Goal: Transaction & Acquisition: Book appointment/travel/reservation

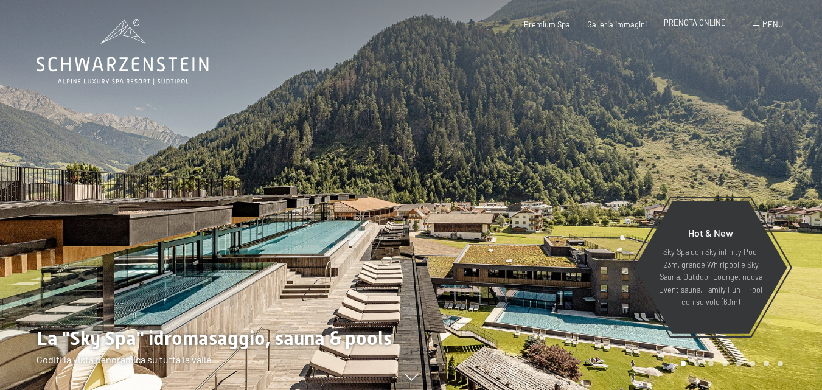
click at [693, 21] on span "PRENOTA ONLINE" at bounding box center [695, 23] width 62 height 10
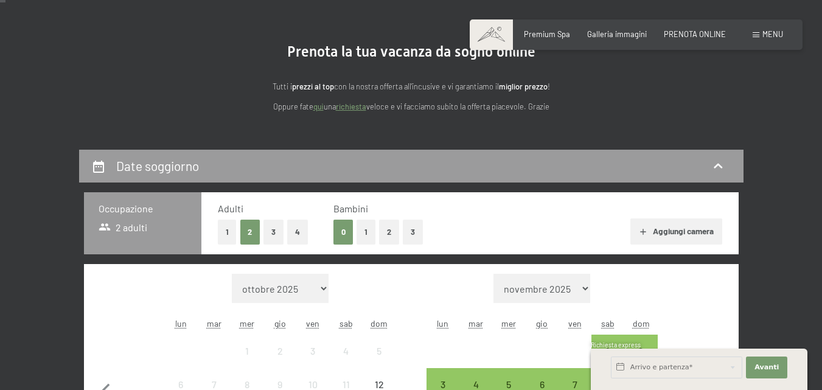
scroll to position [243, 0]
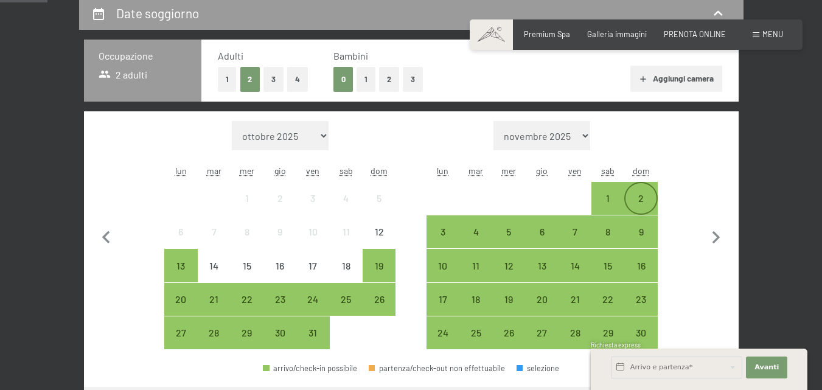
click at [639, 193] on div "2" at bounding box center [640, 208] width 30 height 30
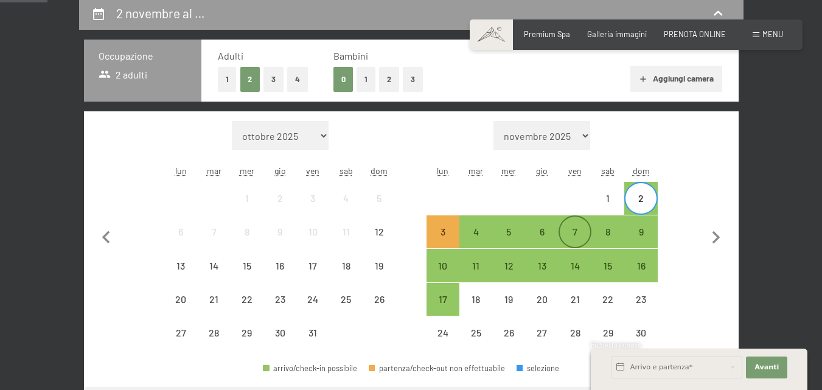
drag, startPoint x: 569, startPoint y: 237, endPoint x: 572, endPoint y: 220, distance: 17.8
click at [569, 238] on div "7" at bounding box center [575, 242] width 30 height 30
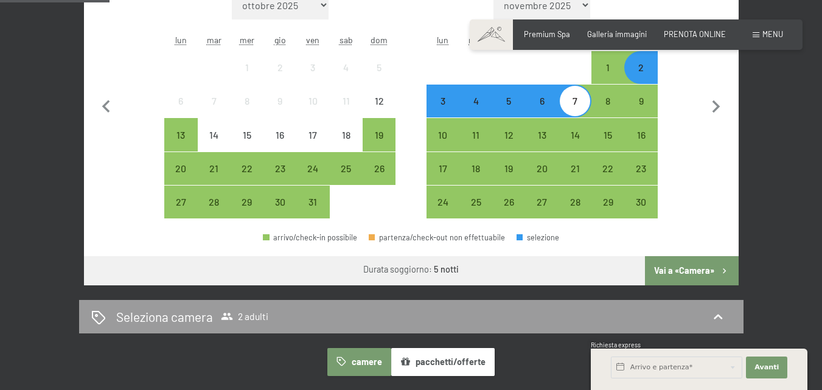
scroll to position [426, 0]
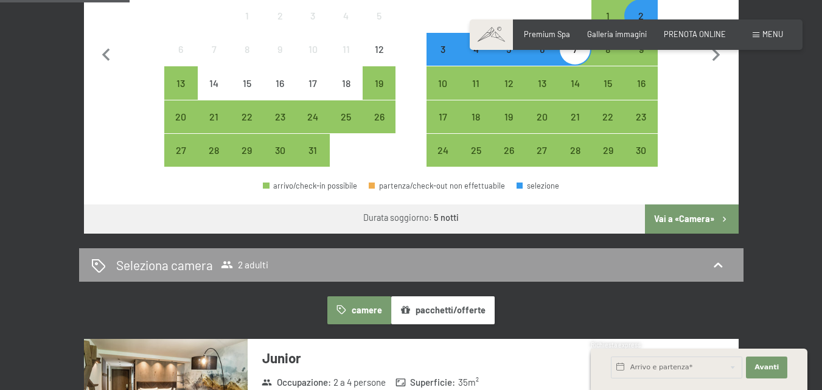
click at [687, 219] on button "Vai a «Camera»" at bounding box center [691, 218] width 93 height 29
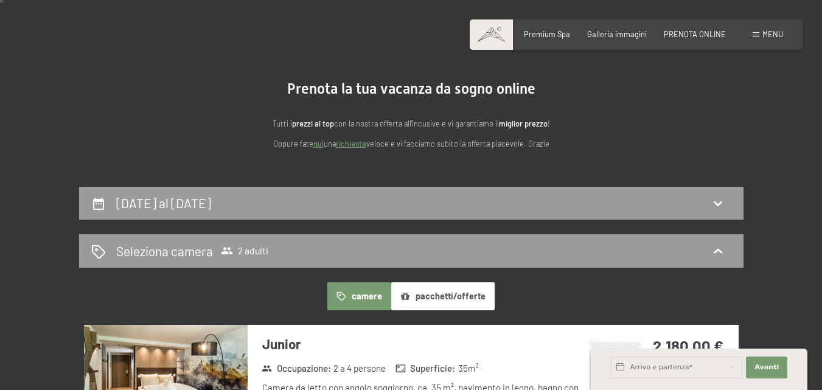
scroll to position [0, 0]
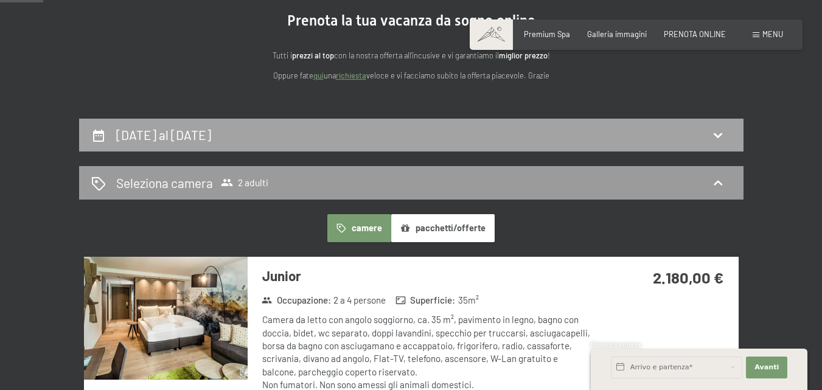
click at [321, 138] on div "2 novembre al 7 novembre 2025" at bounding box center [411, 135] width 640 height 18
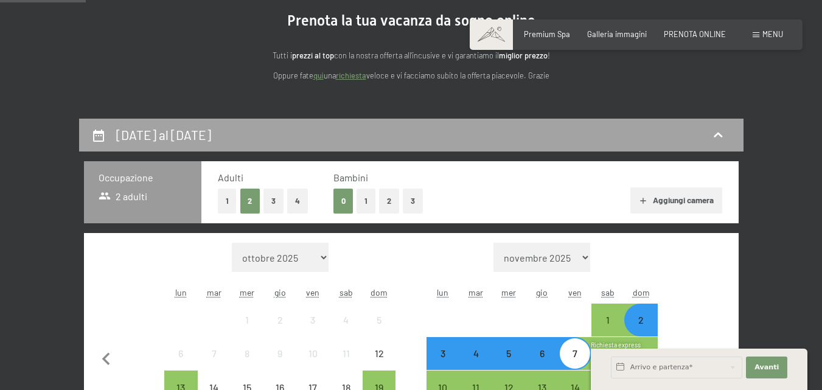
scroll to position [240, 0]
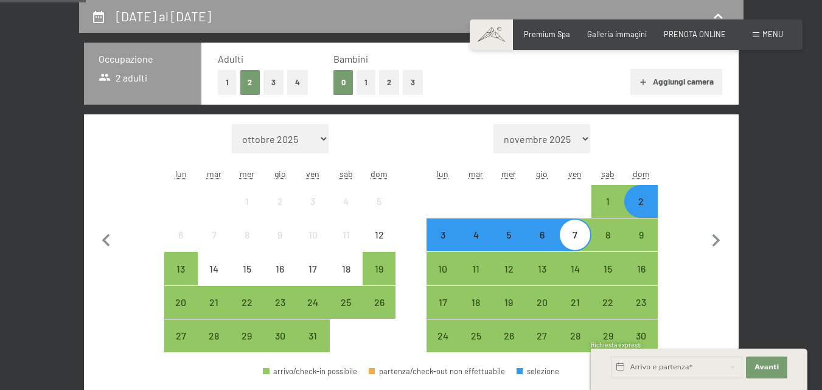
drag, startPoint x: 641, startPoint y: 203, endPoint x: 642, endPoint y: 241, distance: 37.7
click at [641, 204] on div "2" at bounding box center [640, 211] width 30 height 30
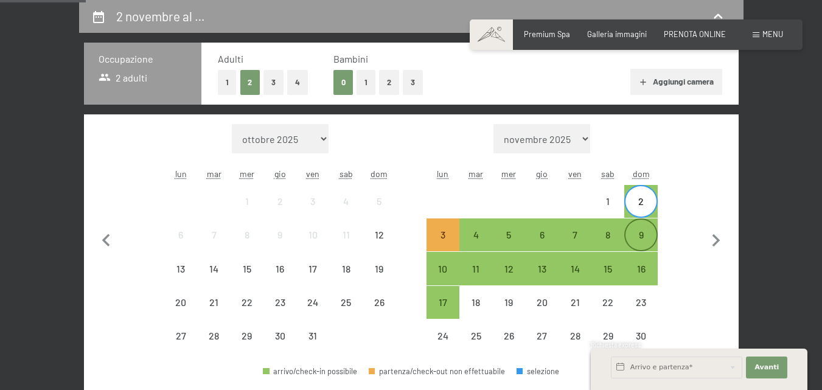
click at [642, 241] on div "9" at bounding box center [640, 245] width 30 height 30
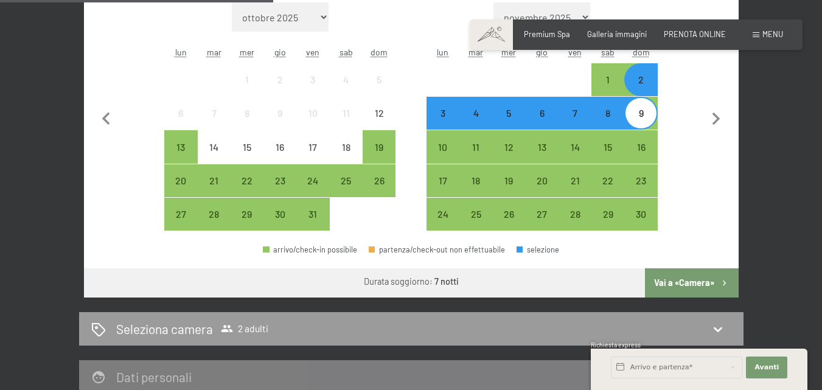
click at [673, 290] on button "Vai a «Camera»" at bounding box center [691, 282] width 93 height 29
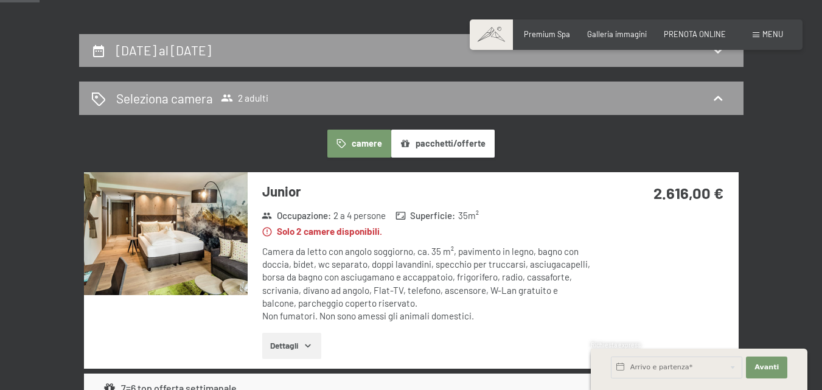
scroll to position [179, 0]
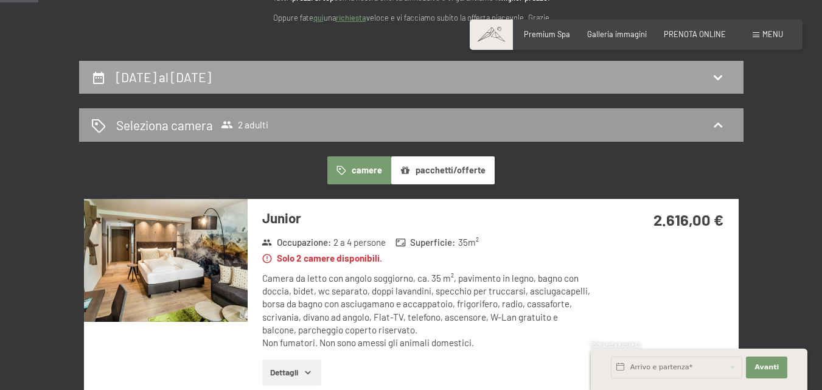
click at [719, 80] on icon at bounding box center [717, 77] width 15 height 15
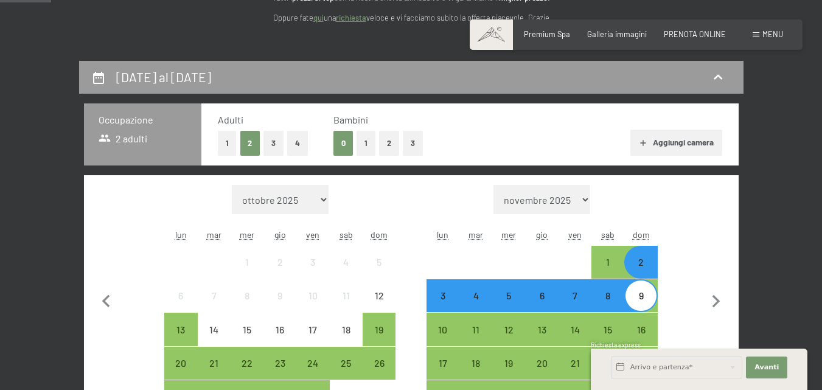
scroll to position [240, 0]
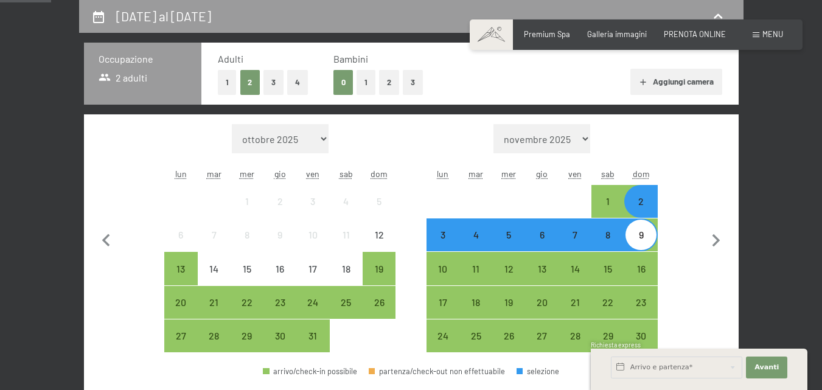
click at [648, 201] on div "2" at bounding box center [640, 211] width 30 height 30
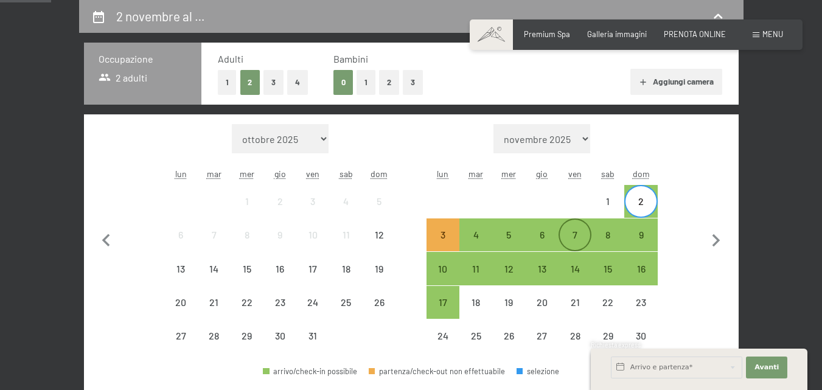
click at [580, 237] on div "7" at bounding box center [575, 245] width 30 height 30
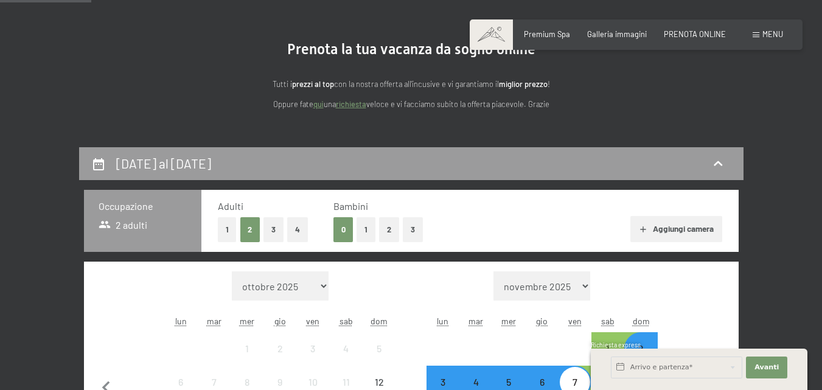
scroll to position [122, 0]
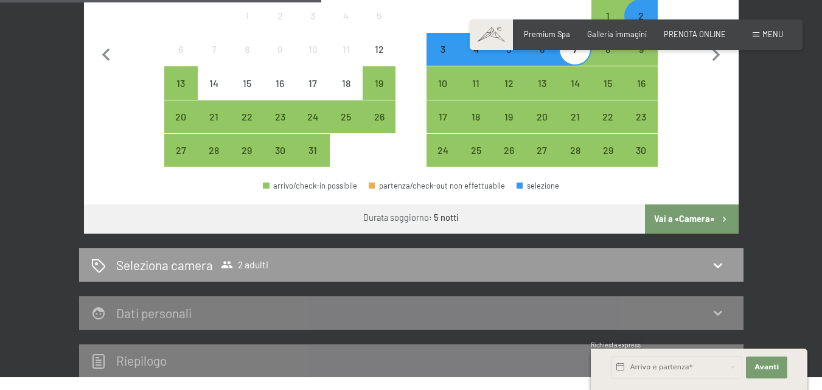
click at [678, 224] on button "Vai a «Camera»" at bounding box center [691, 218] width 93 height 29
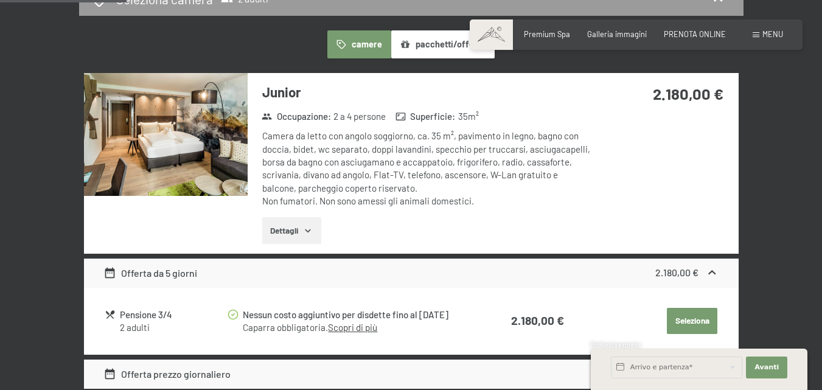
scroll to position [236, 0]
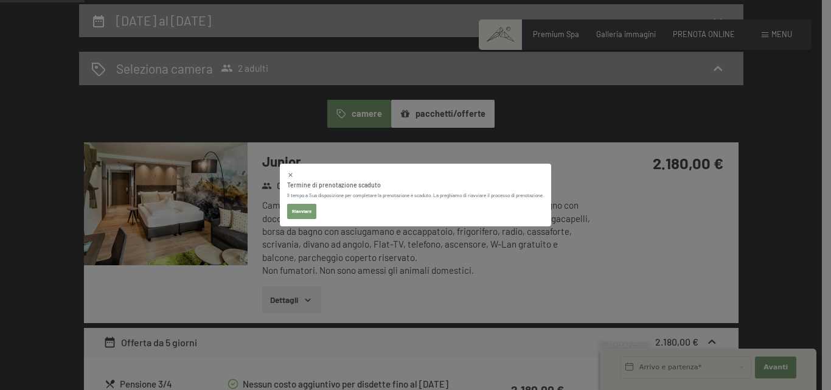
click at [644, 171] on div "Termine di prenotazione scaduto Il tempo a Sua disposizione per completare la p…" at bounding box center [415, 195] width 831 height 390
